Goal: Transaction & Acquisition: Book appointment/travel/reservation

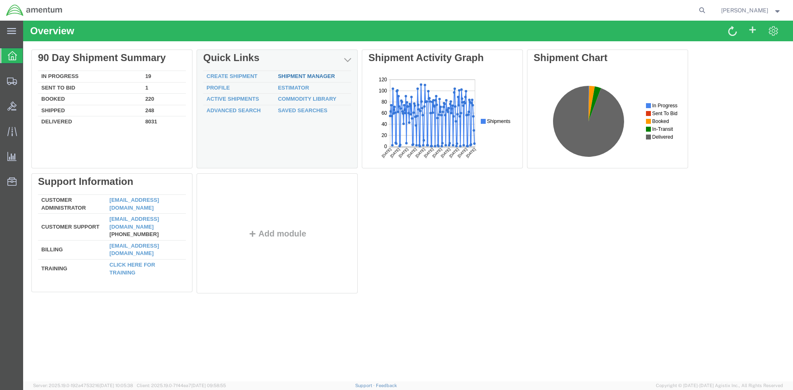
click at [312, 76] on link "Shipment Manager" at bounding box center [306, 76] width 57 height 6
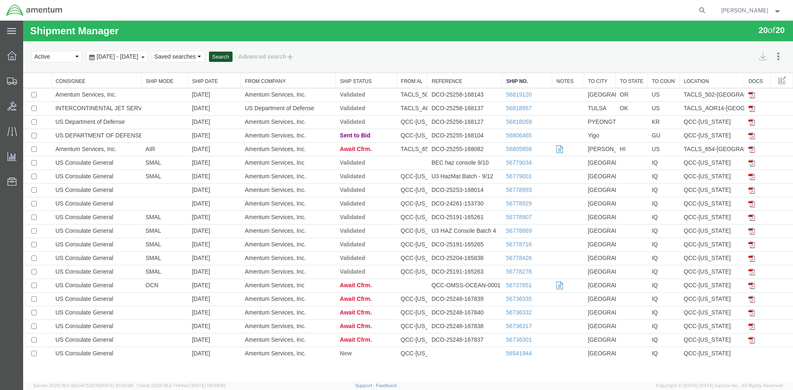
click at [233, 56] on button "Search" at bounding box center [221, 57] width 24 height 11
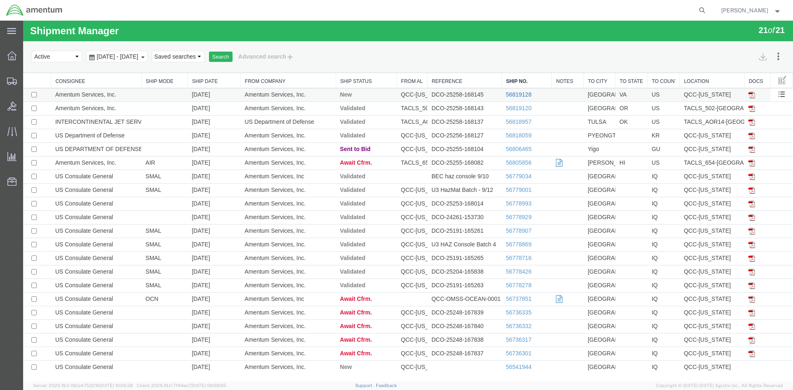
click at [509, 95] on link "56819128" at bounding box center [519, 94] width 26 height 7
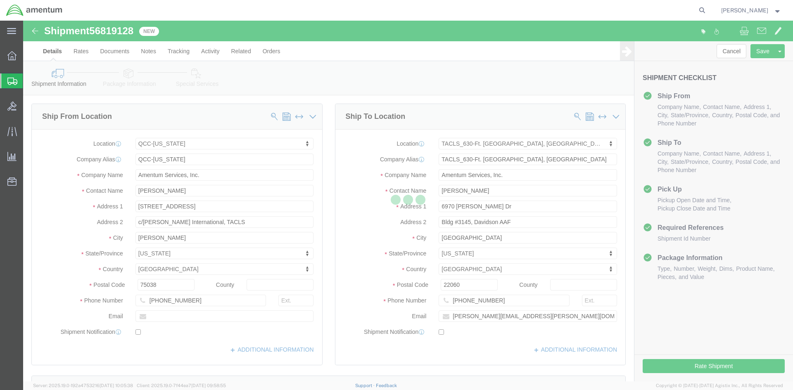
select select "42668"
select select "42715"
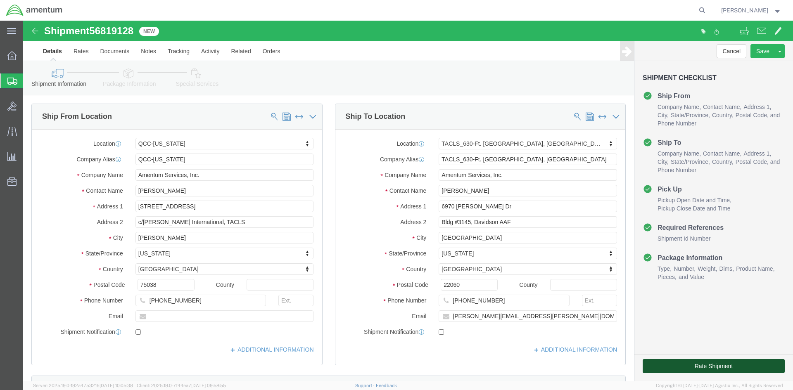
click button "Rate Shipment"
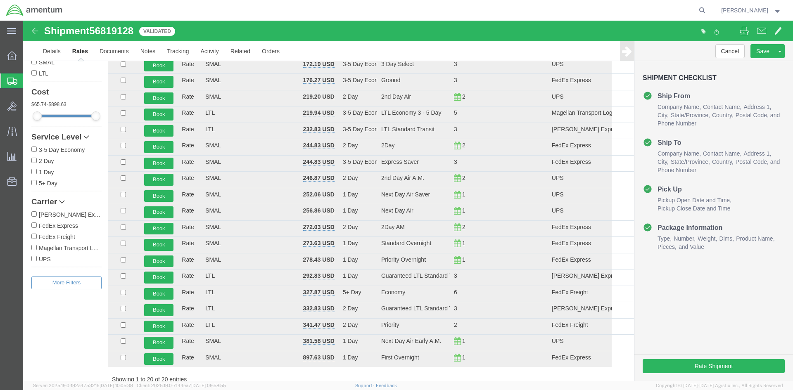
scroll to position [88, 0]
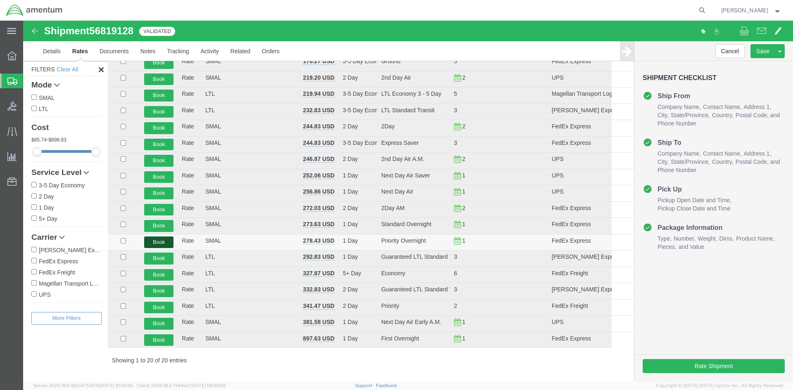
click at [154, 244] on button "Book" at bounding box center [158, 243] width 29 height 12
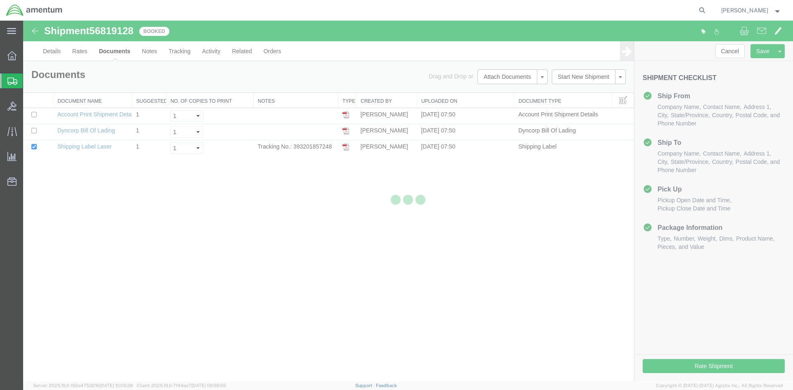
scroll to position [0, 0]
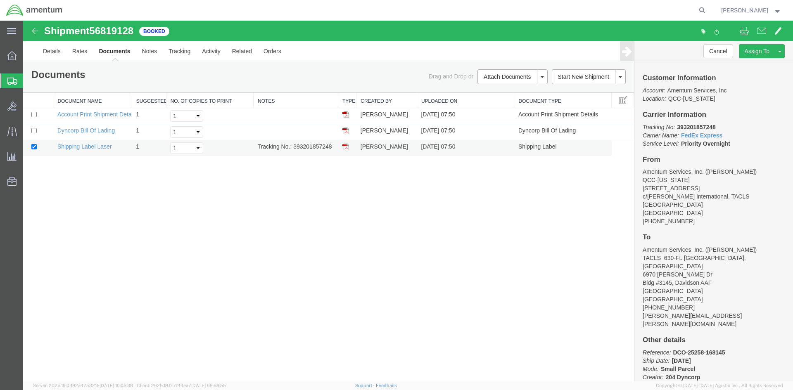
drag, startPoint x: 346, startPoint y: 148, endPoint x: 24, endPoint y: 289, distance: 350.7
click at [346, 148] on img at bounding box center [345, 147] width 7 height 7
click at [29, 52] on span "Overview" at bounding box center [26, 56] width 6 height 17
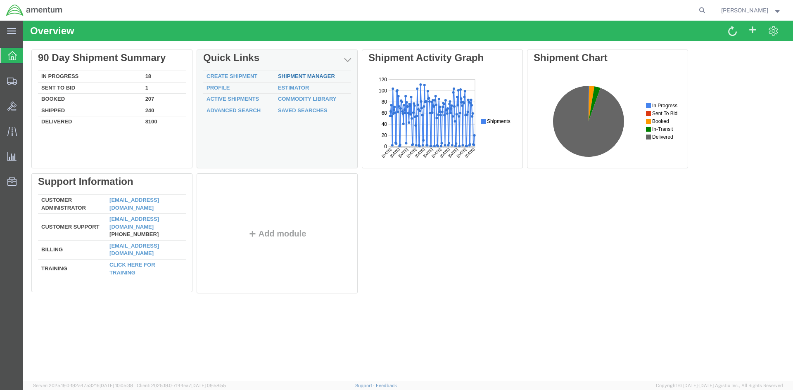
click at [310, 74] on link "Shipment Manager" at bounding box center [306, 76] width 57 height 6
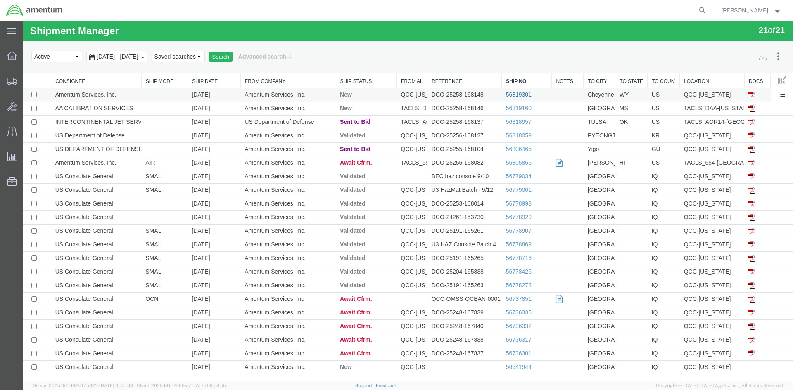
click at [506, 96] on link "56819301" at bounding box center [519, 94] width 26 height 7
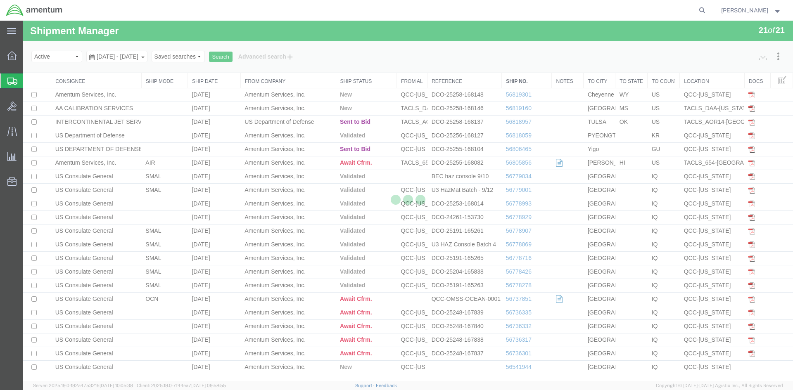
select select "42668"
select select "42722"
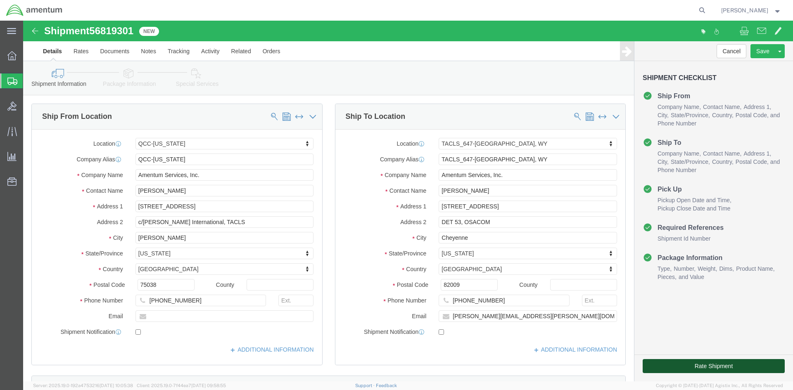
click button "Rate Shipment"
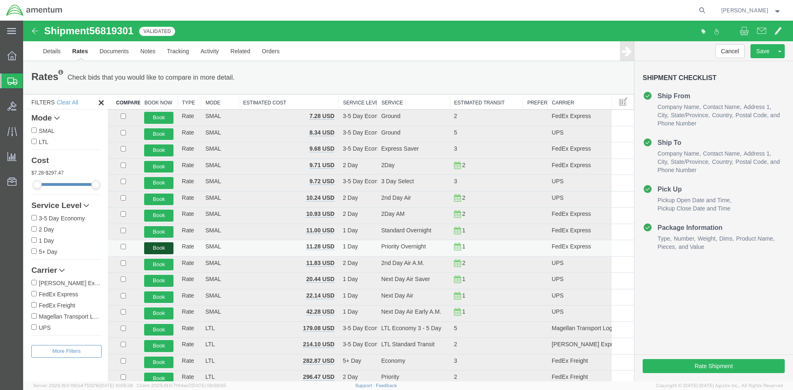
click at [160, 247] on button "Book" at bounding box center [158, 248] width 29 height 12
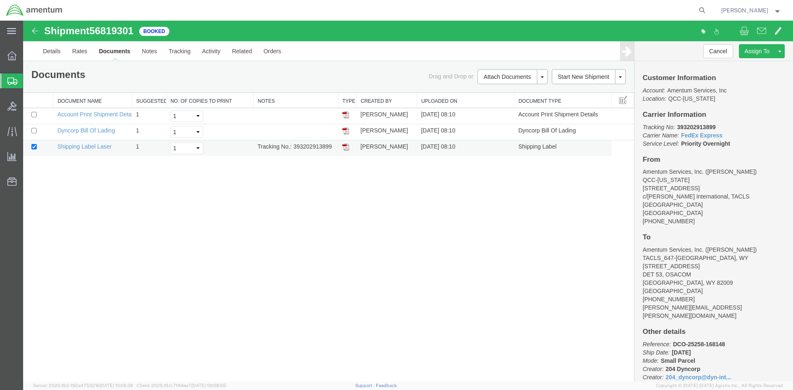
click at [347, 146] on img at bounding box center [345, 147] width 7 height 7
click at [29, 55] on span "Overview" at bounding box center [26, 56] width 6 height 17
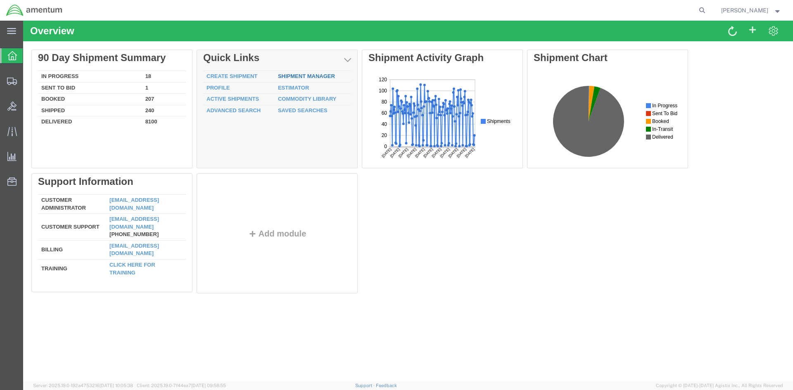
click at [295, 78] on link "Shipment Manager" at bounding box center [306, 76] width 57 height 6
